Goal: Information Seeking & Learning: Find specific page/section

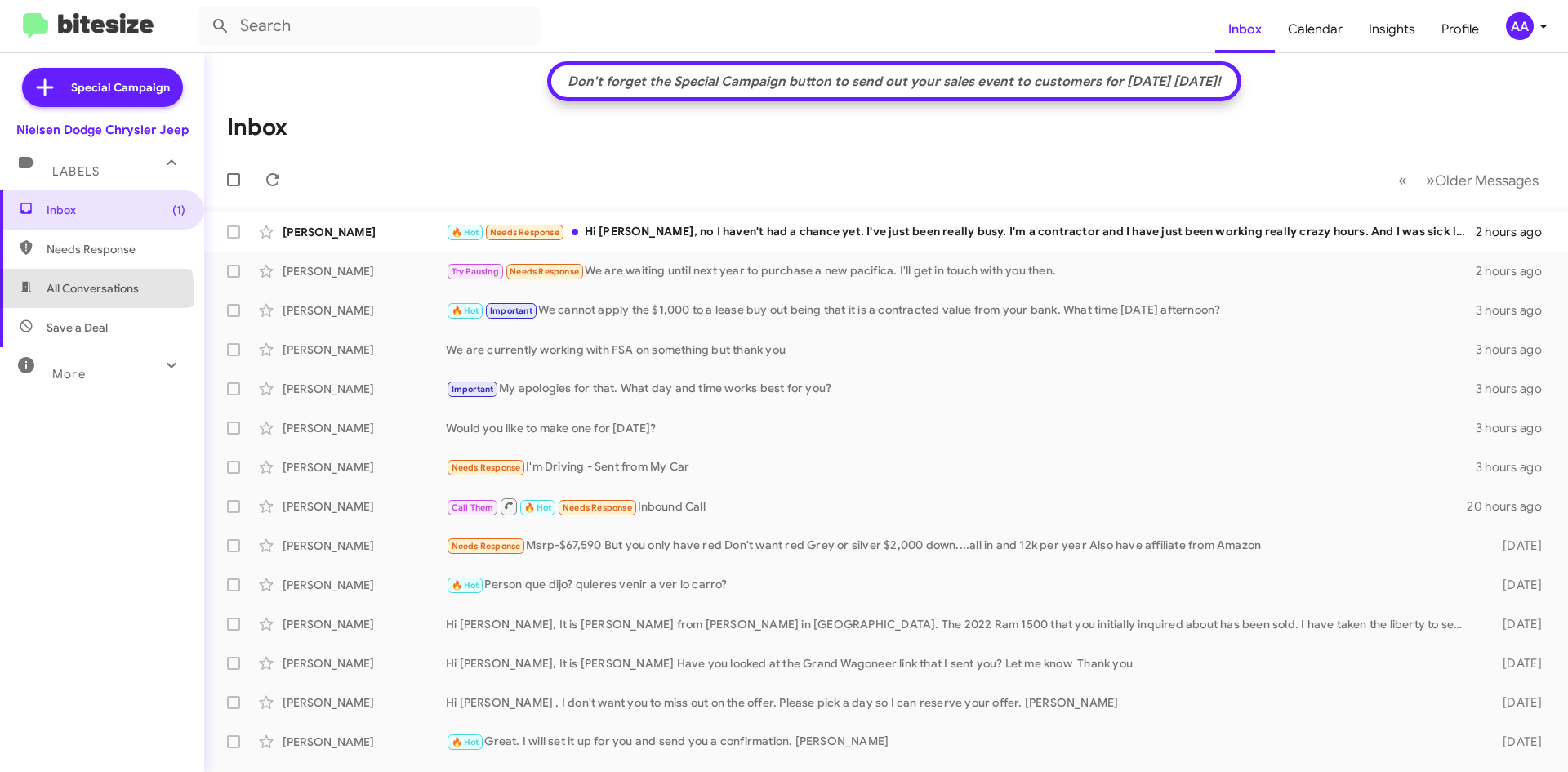
click at [60, 295] on span "All Conversations" at bounding box center [93, 289] width 93 height 17
type input "in:all-conversations"
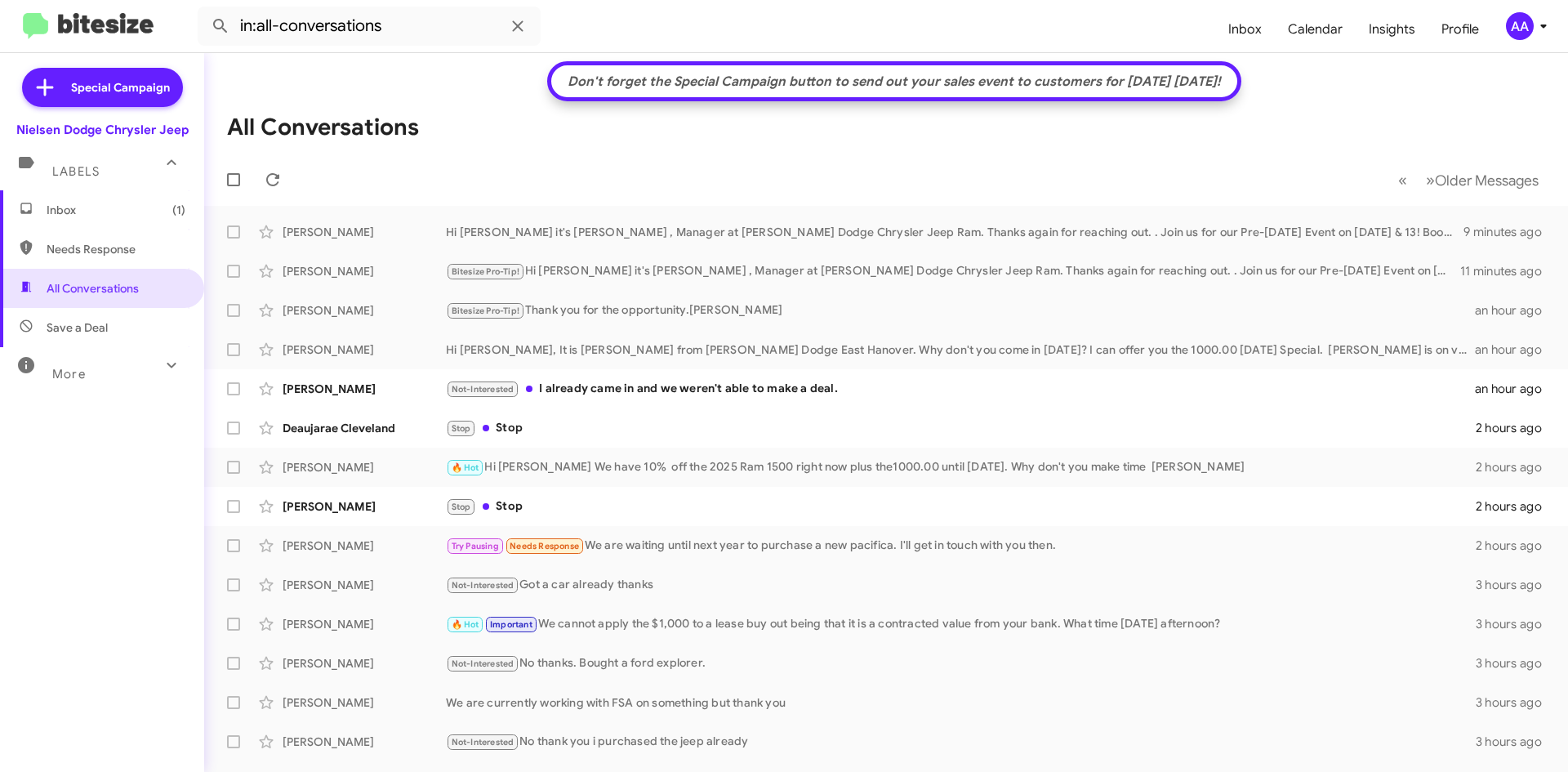
click at [79, 193] on span "Inbox (1)" at bounding box center [101, 210] width 204 height 39
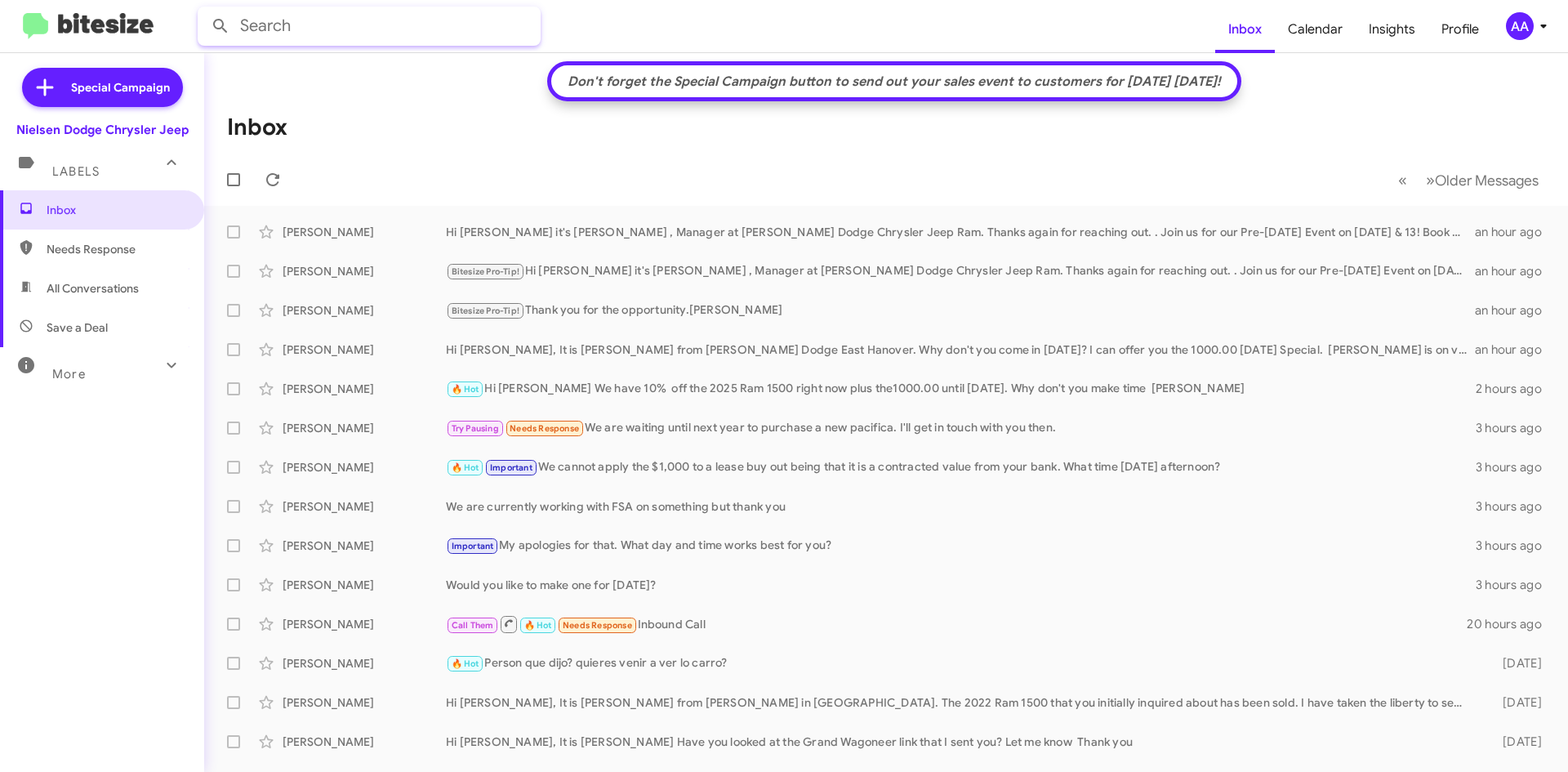
click at [261, 28] on input "text" at bounding box center [369, 27] width 344 height 39
type input "[PERSON_NAME]"
click at [204, 10] on button at bounding box center [220, 26] width 32 height 32
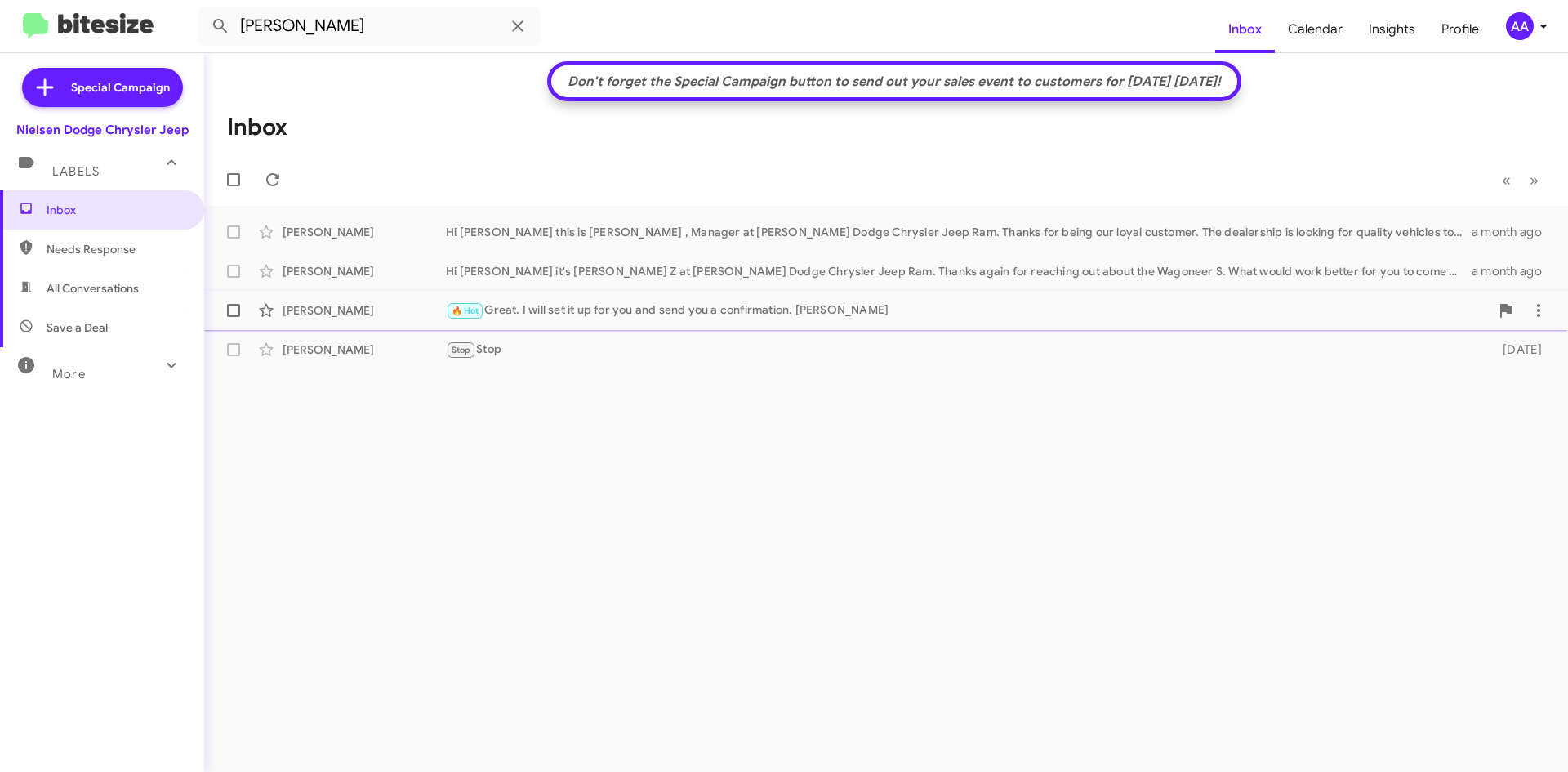
click at [602, 309] on div "🔥 Hot Great. I will set it up for you and send you a confirmation. [PERSON_NAME]" at bounding box center [968, 310] width 1044 height 19
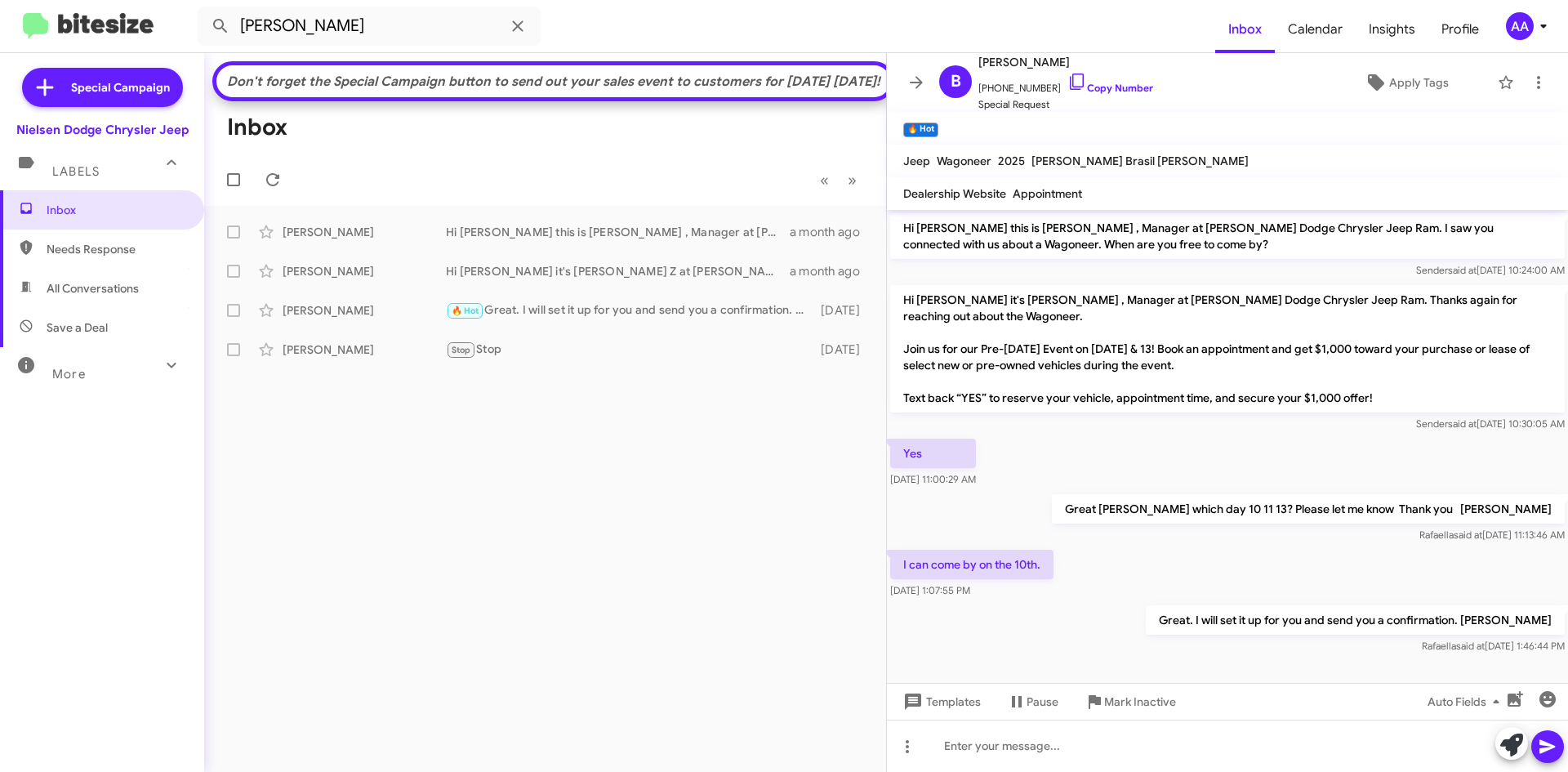
click at [581, 581] on div "Don't forget the Special Campaign button to send out your sales event to custom…" at bounding box center [544, 413] width 682 height 719
